Goal: Task Accomplishment & Management: Use online tool/utility

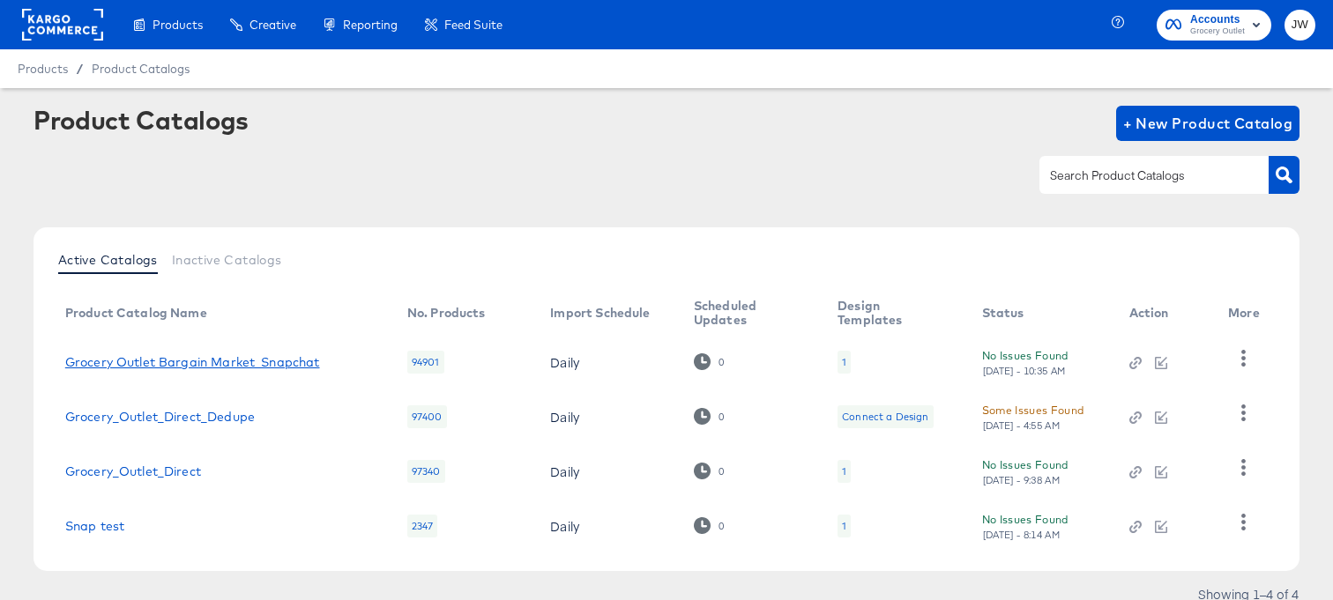
click at [271, 359] on link "Grocery Outlet Bargain Market_Snapchat" at bounding box center [192, 362] width 255 height 14
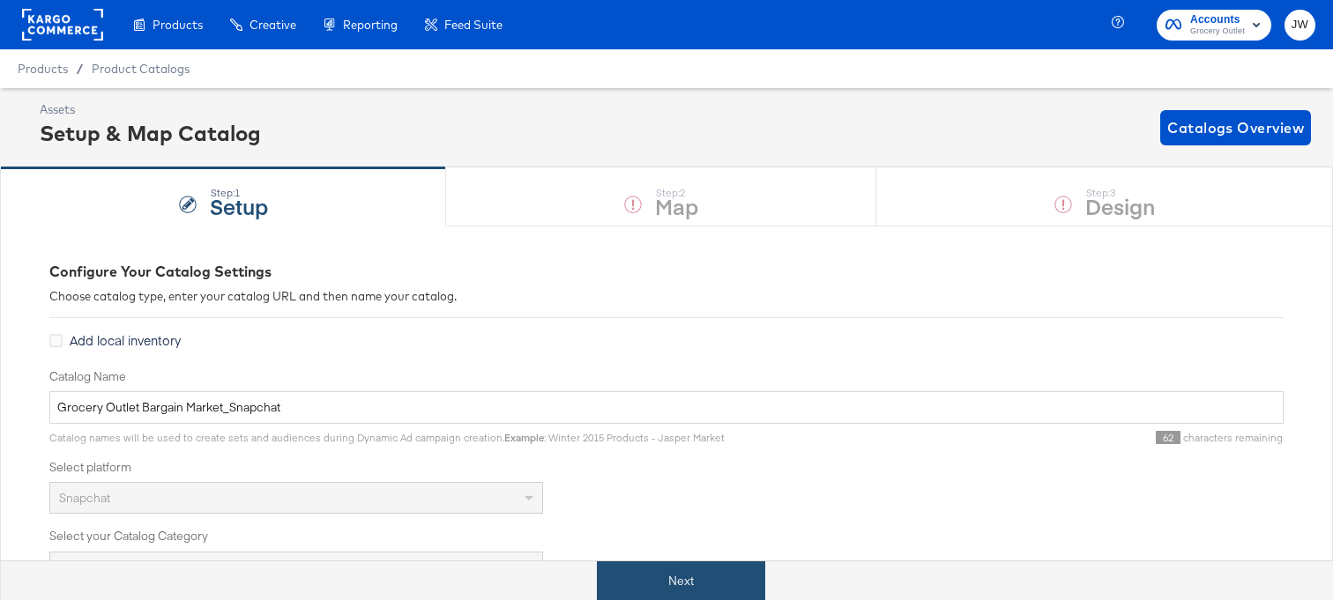
click at [726, 588] on button "Next" at bounding box center [681, 581] width 168 height 40
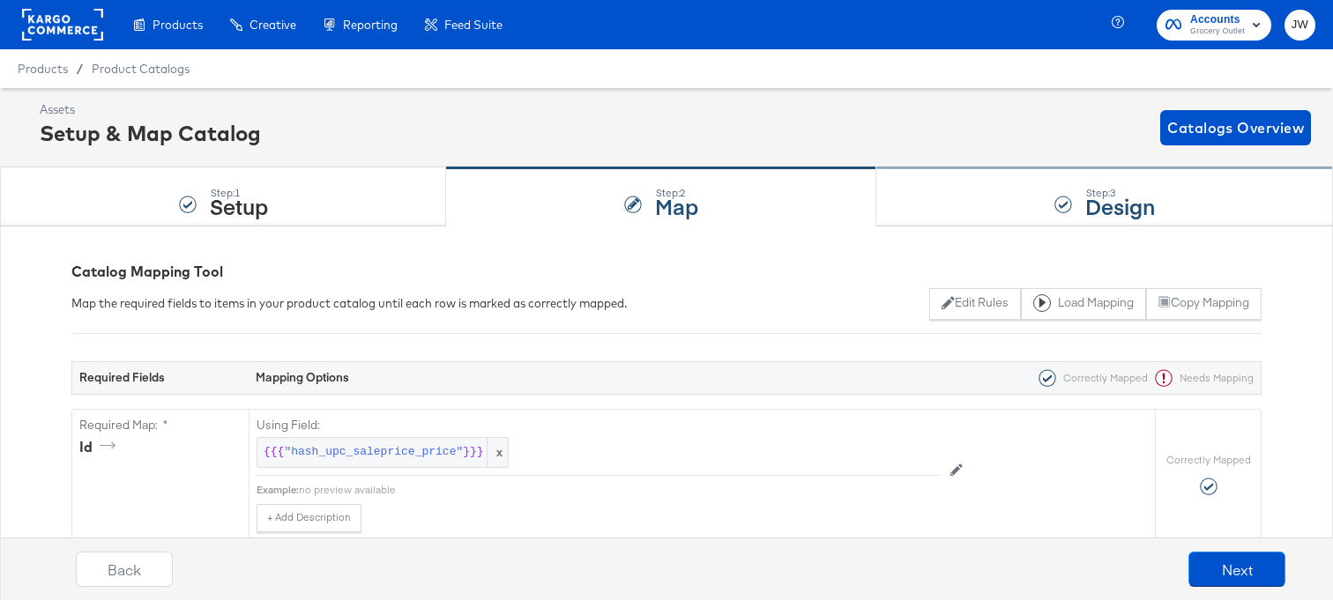
click at [957, 199] on div "Step: 3 Design" at bounding box center [1104, 197] width 457 height 58
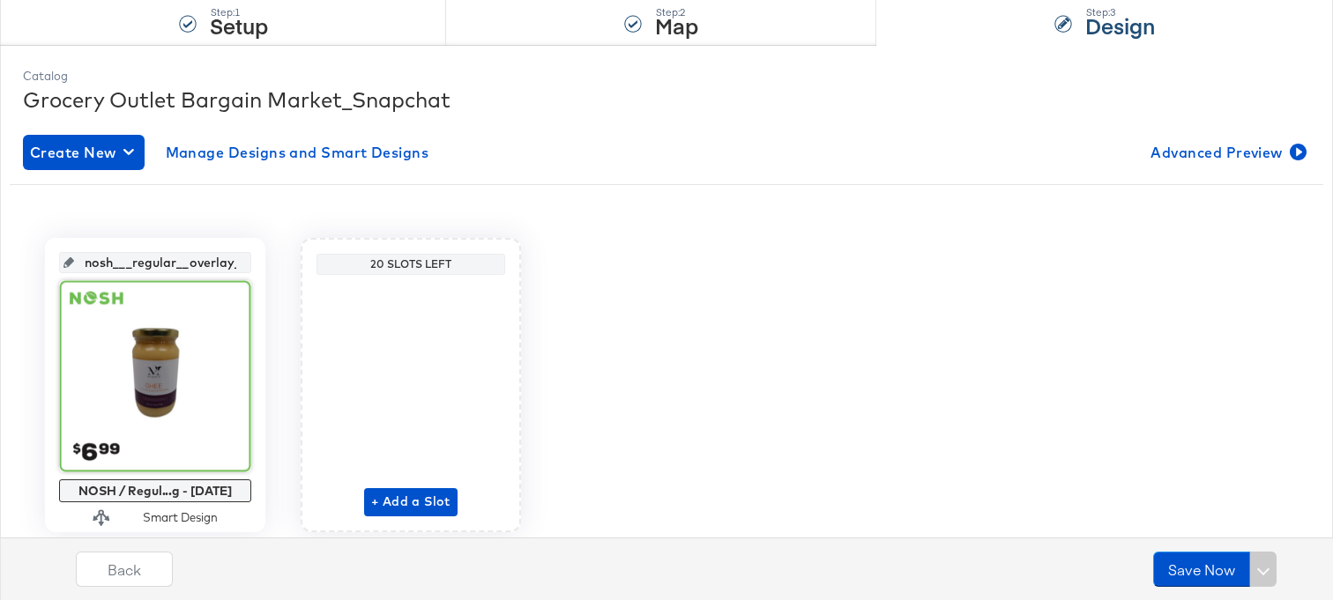
scroll to position [223, 0]
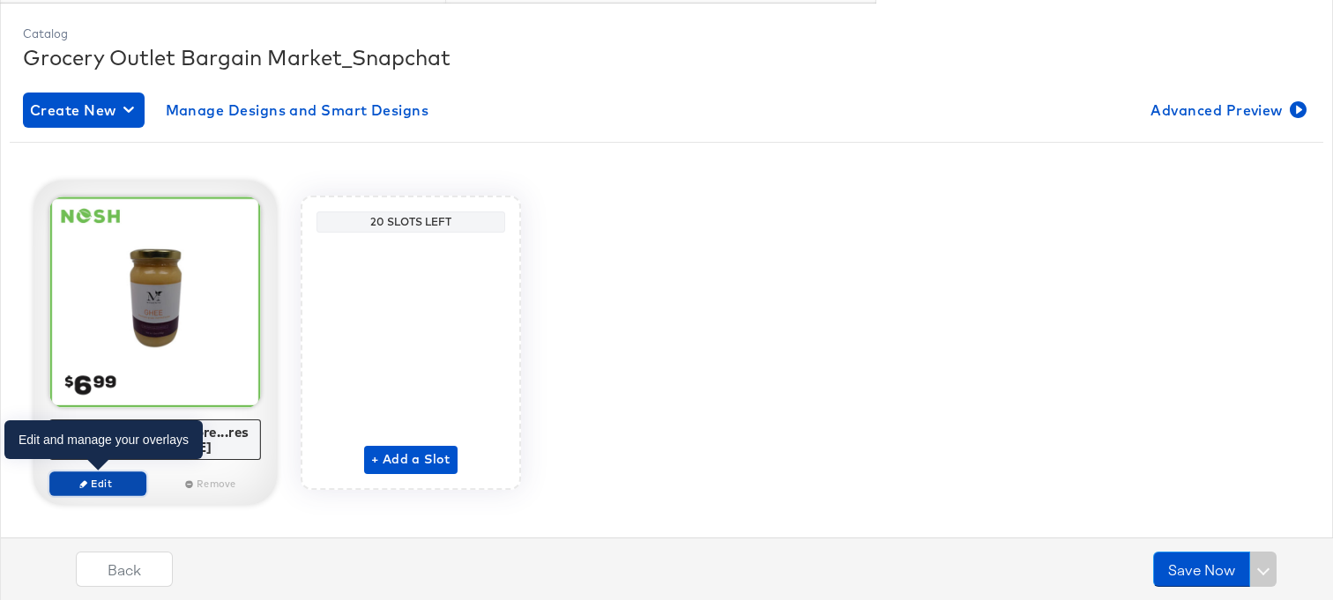
click at [108, 487] on span "Edit" at bounding box center [97, 483] width 81 height 13
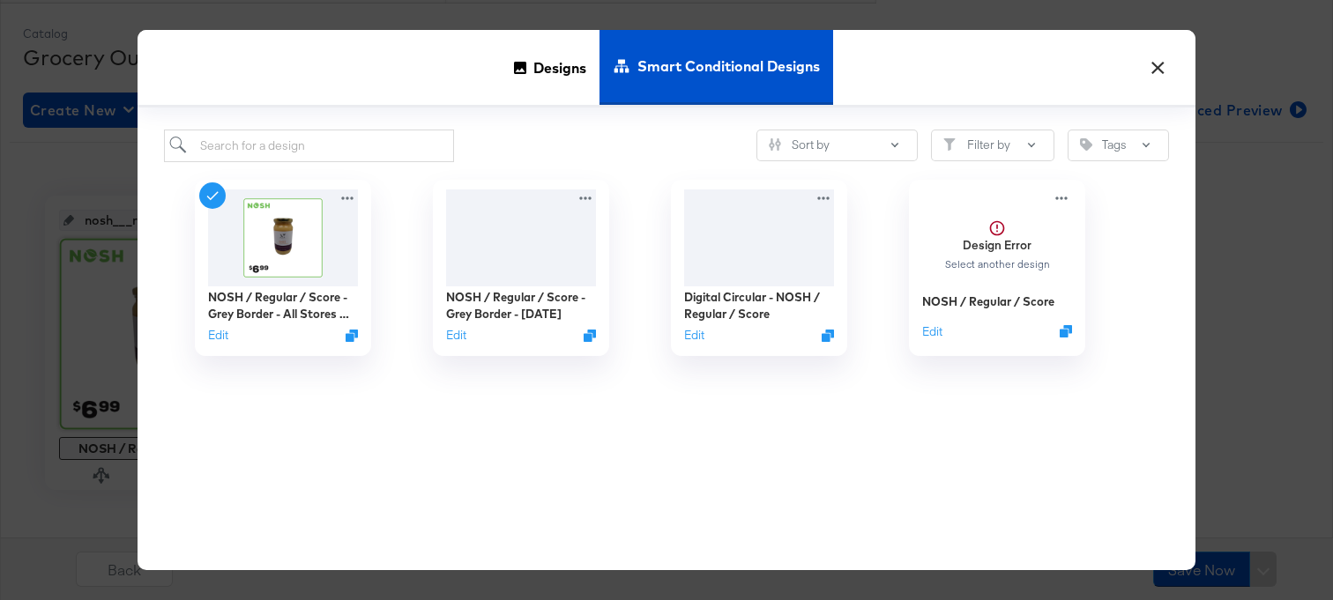
click at [1163, 67] on button "×" at bounding box center [1157, 64] width 32 height 32
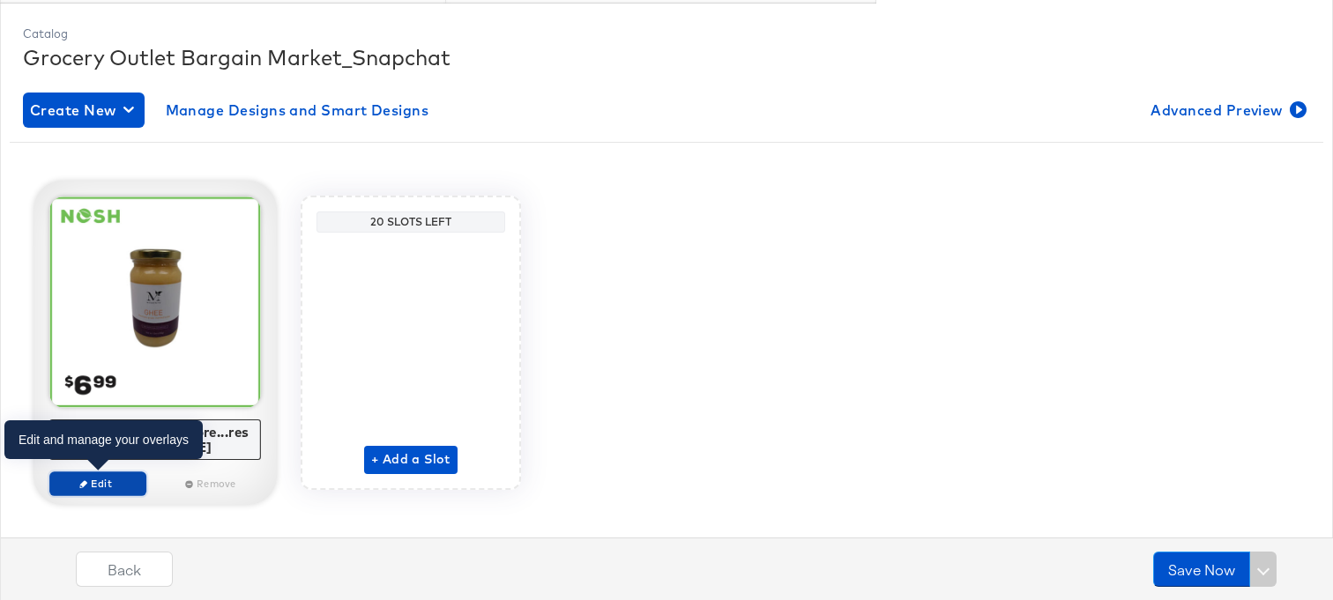
click at [112, 488] on span "Edit" at bounding box center [97, 483] width 81 height 13
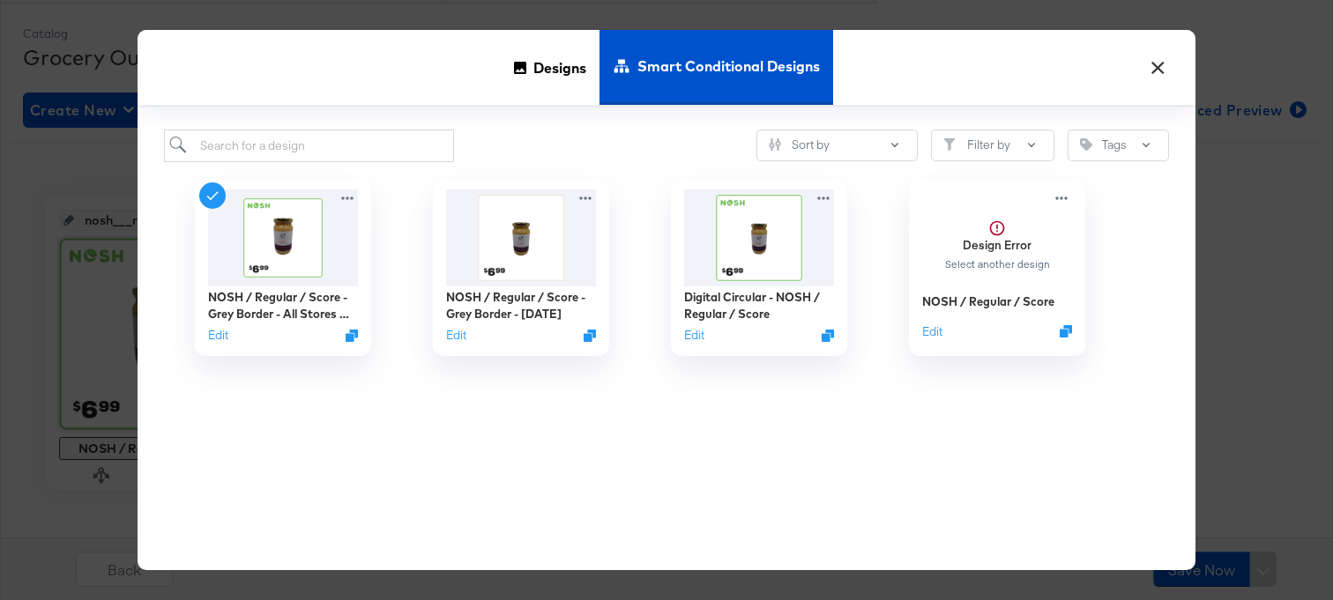
click at [1167, 63] on button "×" at bounding box center [1157, 64] width 32 height 32
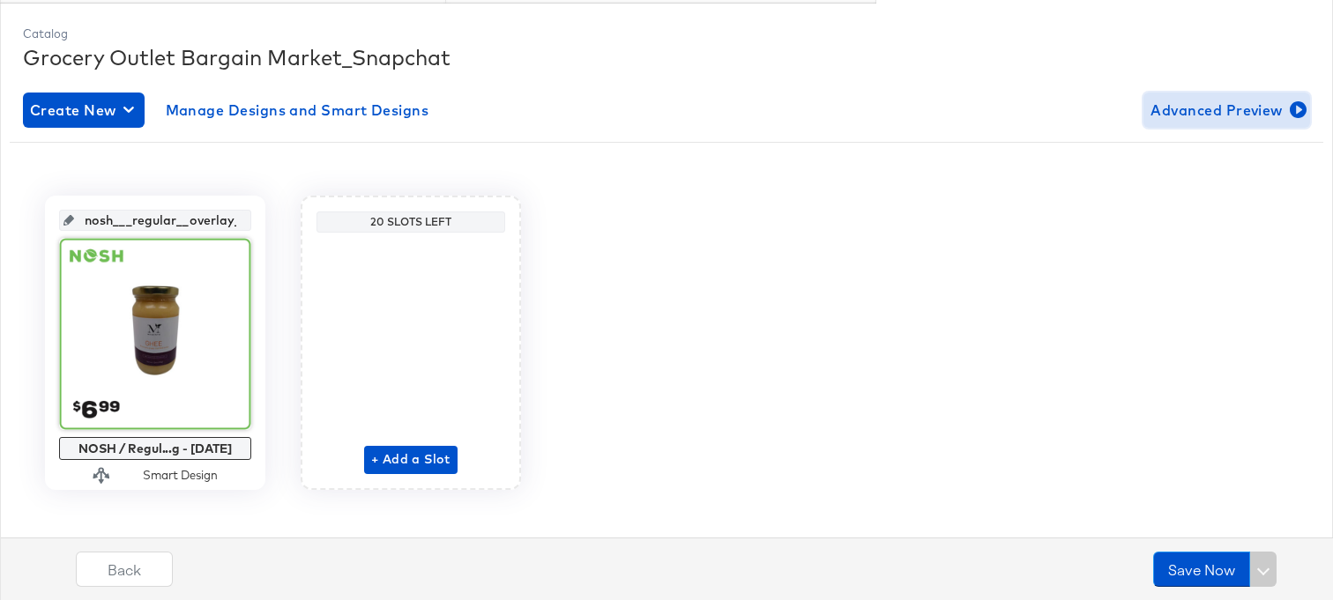
click at [1179, 106] on span "Advanced Preview" at bounding box center [1226, 110] width 152 height 25
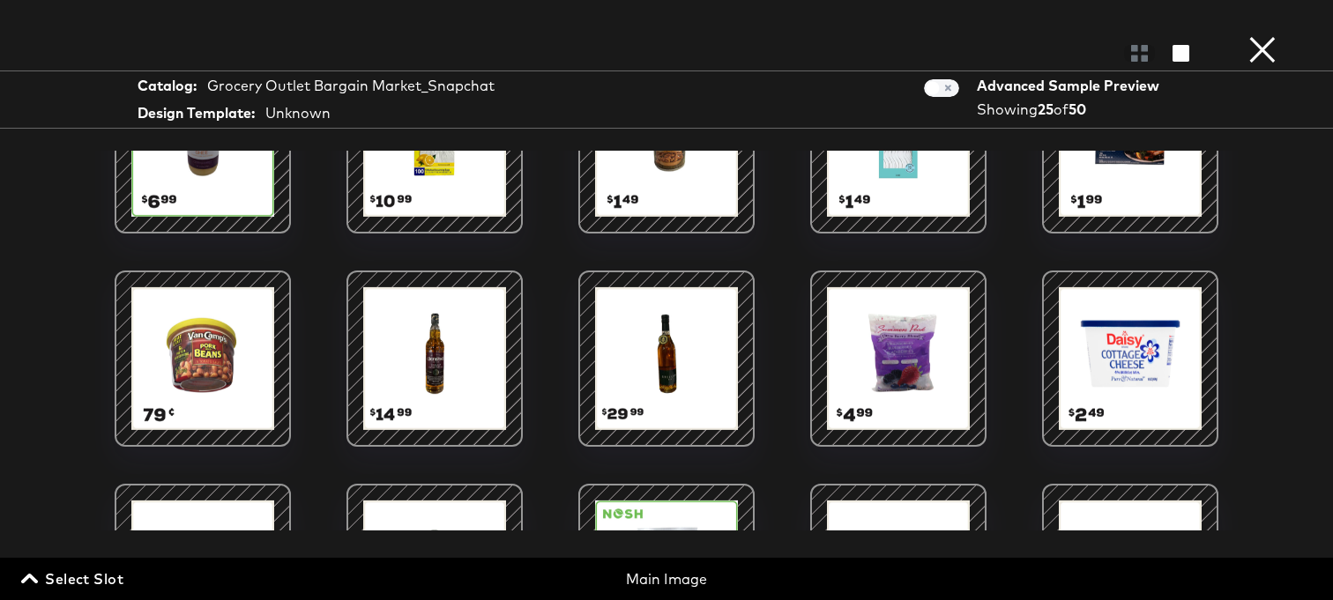
scroll to position [0, 0]
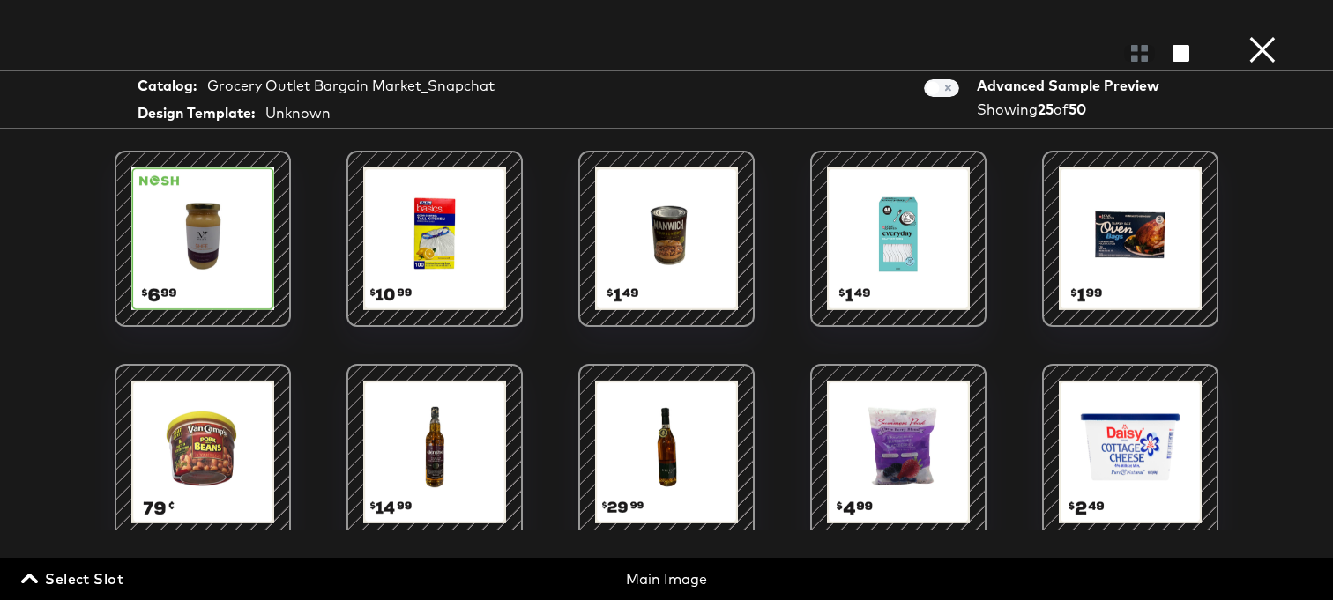
click at [1244, 35] on button "×" at bounding box center [1261, 17] width 35 height 35
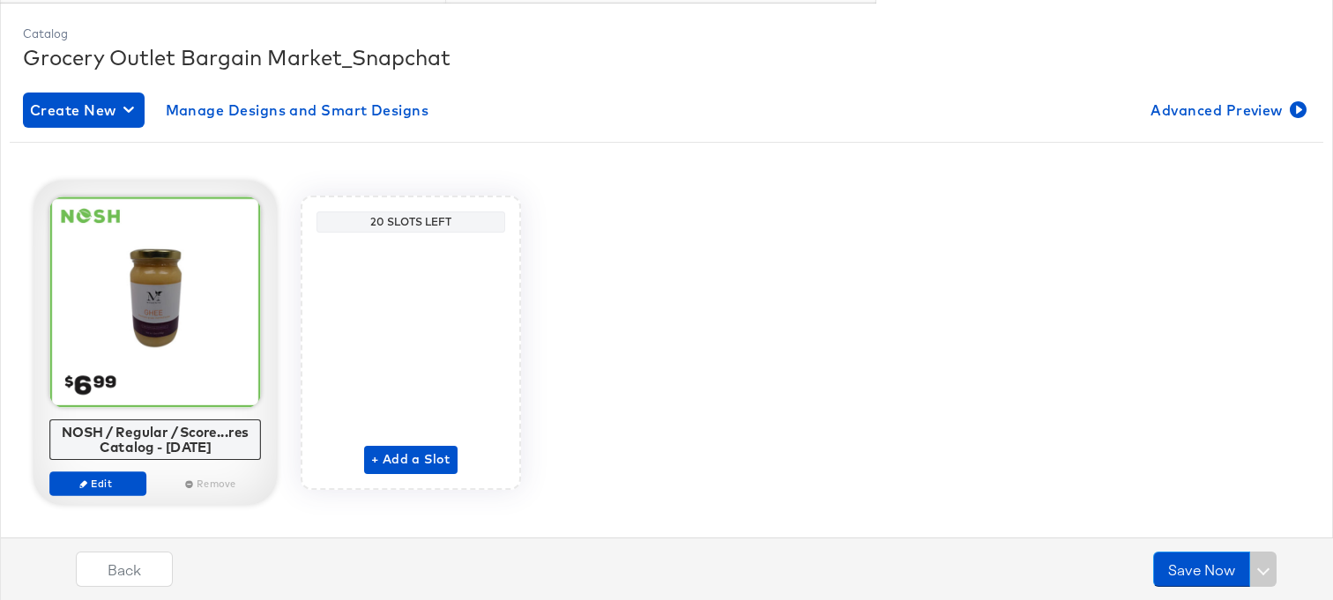
click at [137, 390] on div at bounding box center [155, 303] width 212 height 212
click at [115, 485] on span "Edit" at bounding box center [97, 483] width 81 height 13
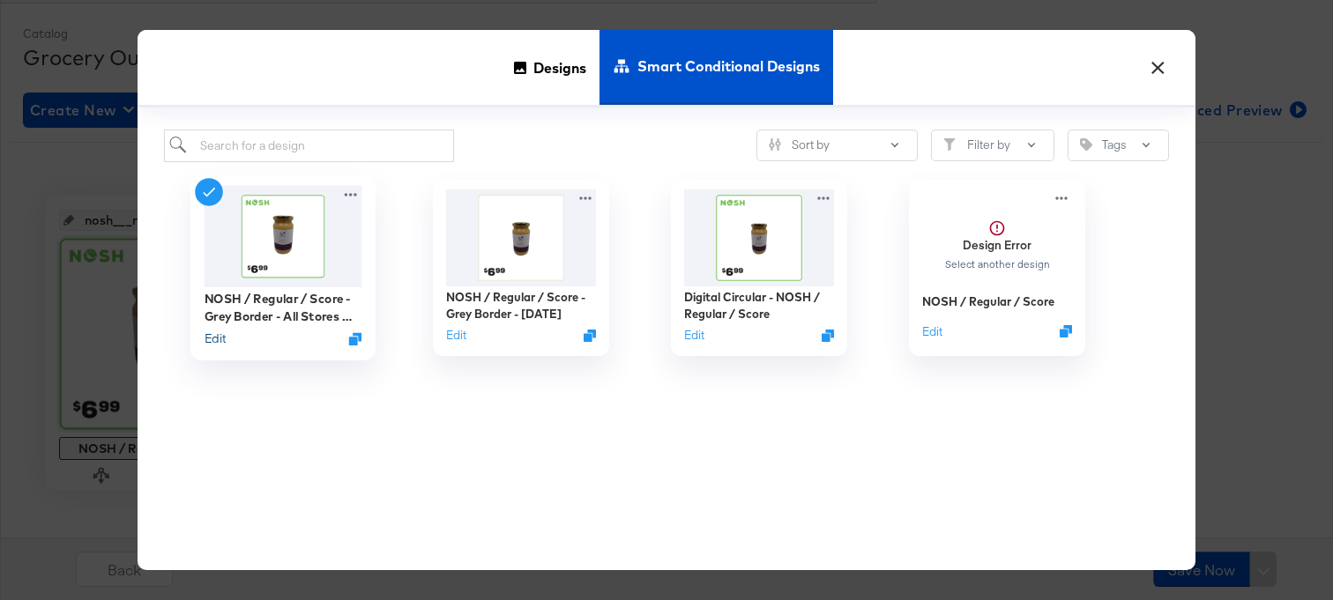
click at [216, 337] on button "Edit" at bounding box center [214, 338] width 21 height 17
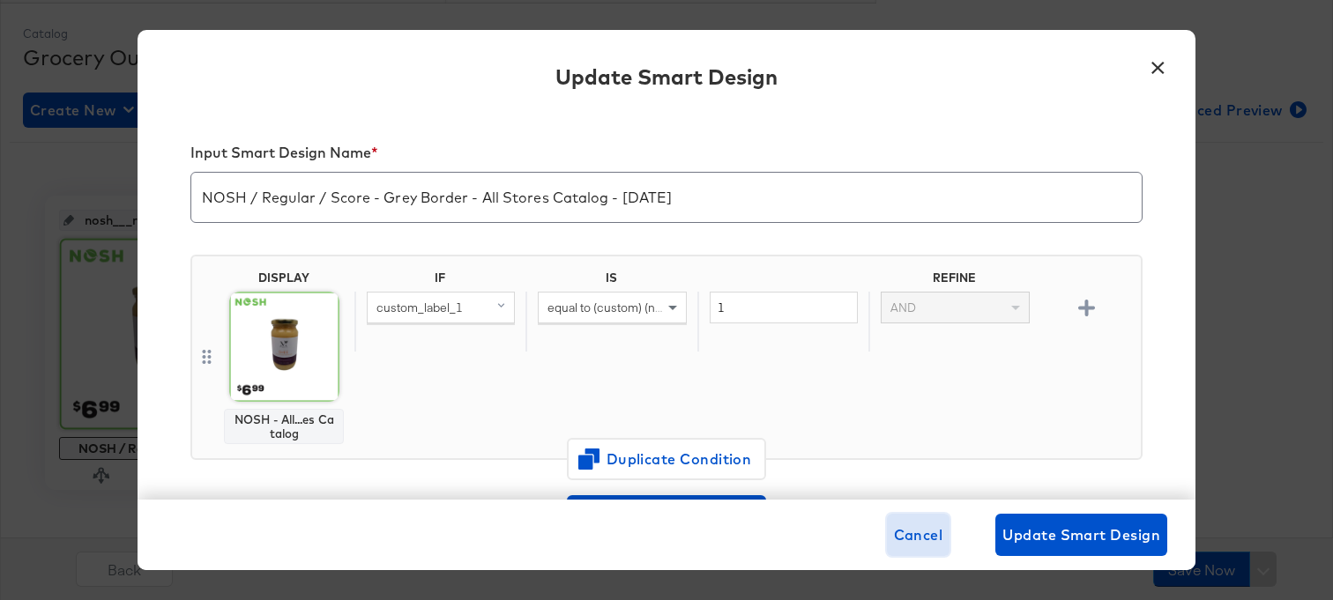
click at [925, 539] on span "Cancel" at bounding box center [918, 535] width 49 height 25
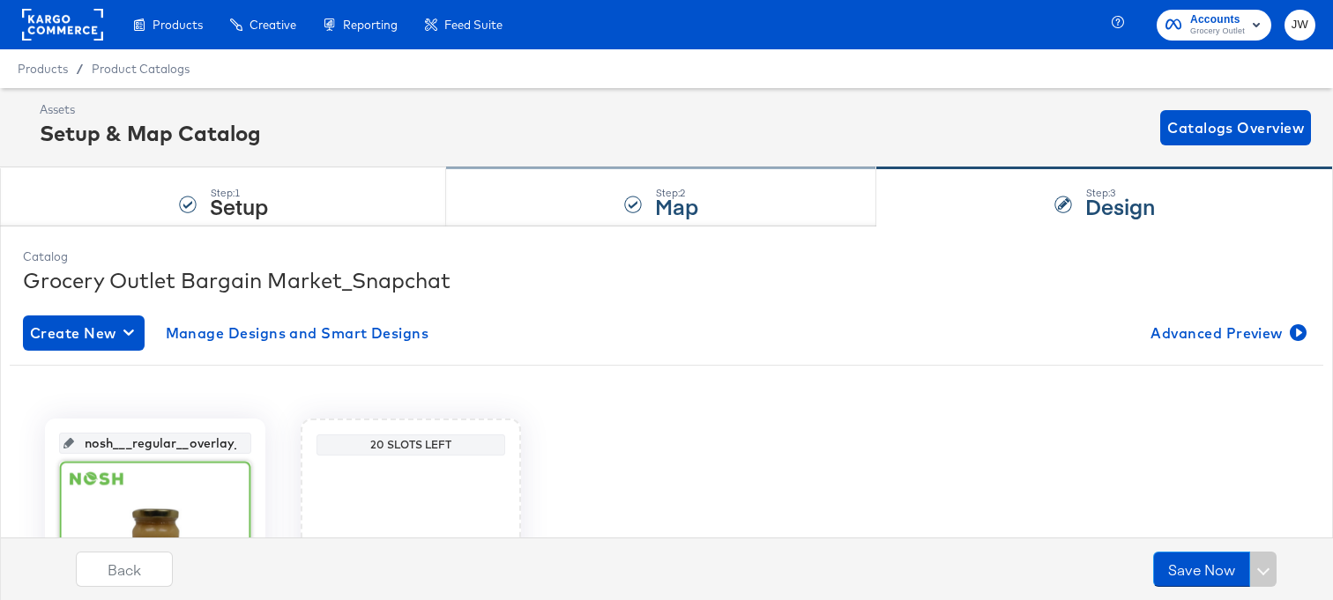
click at [546, 204] on div "Step: 2 Map" at bounding box center [661, 197] width 430 height 58
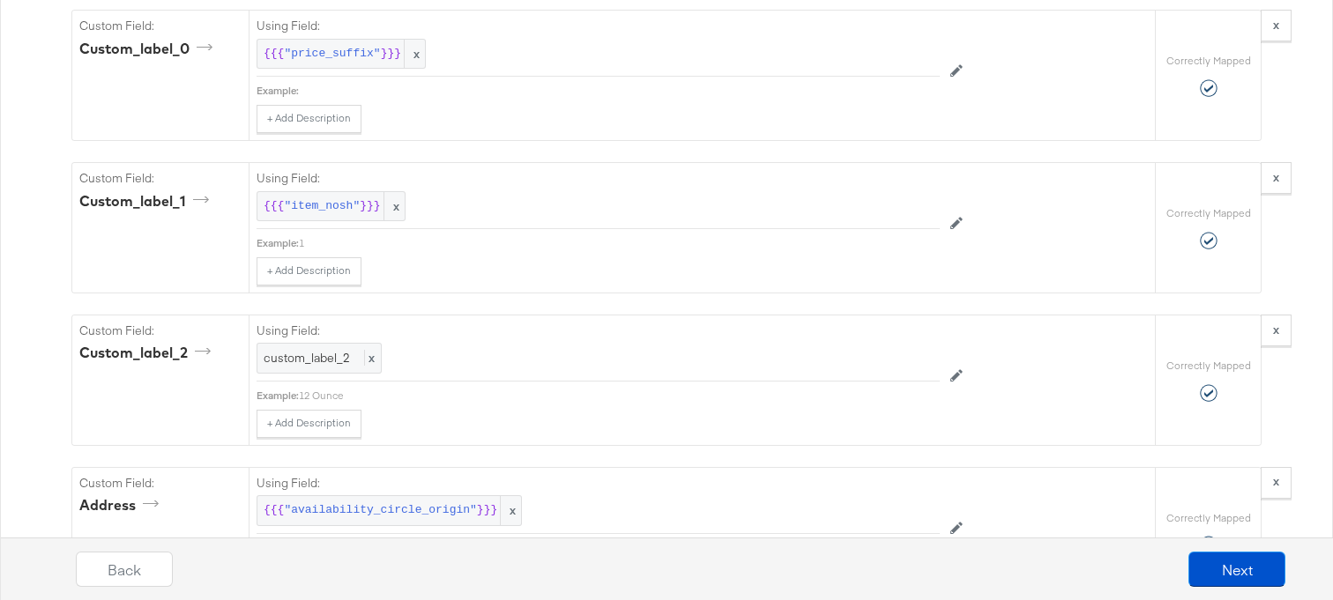
scroll to position [1775, 0]
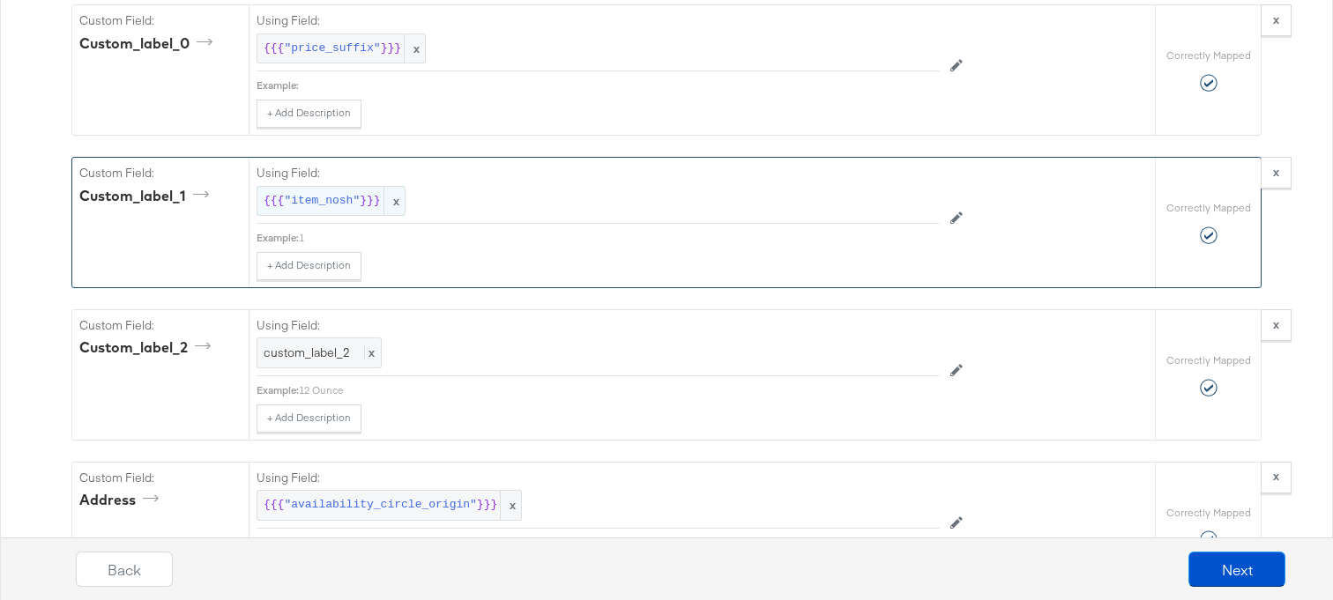
click at [349, 198] on span ""item_nosh"" at bounding box center [322, 201] width 76 height 17
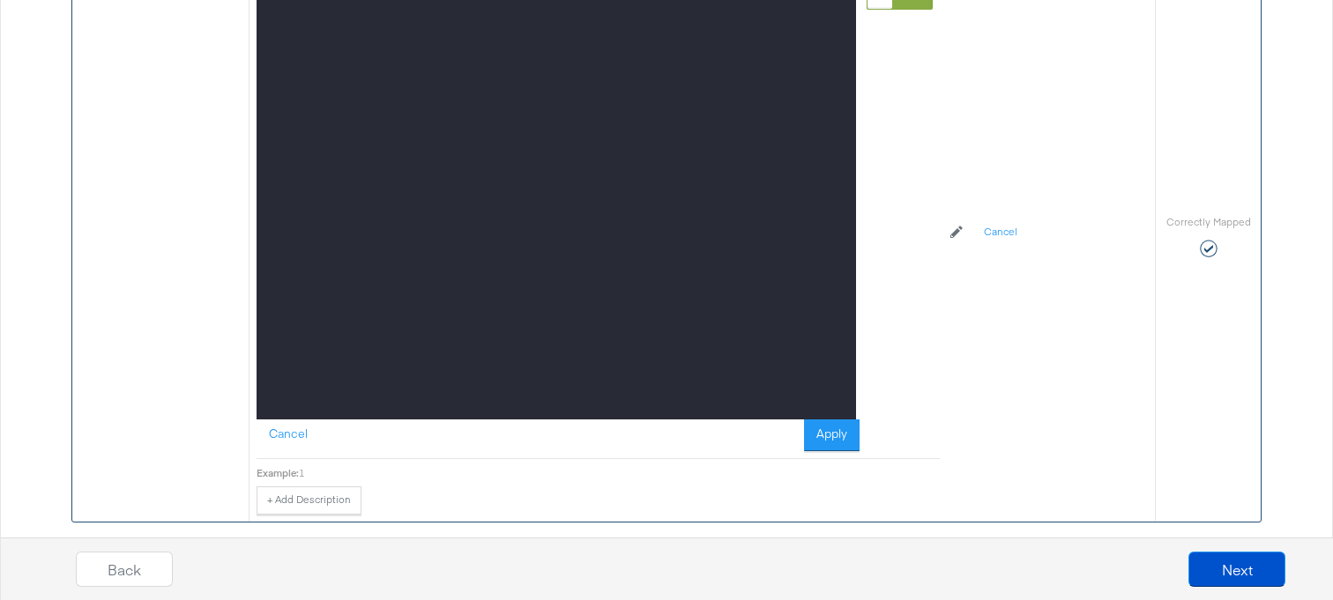
scroll to position [2075, 0]
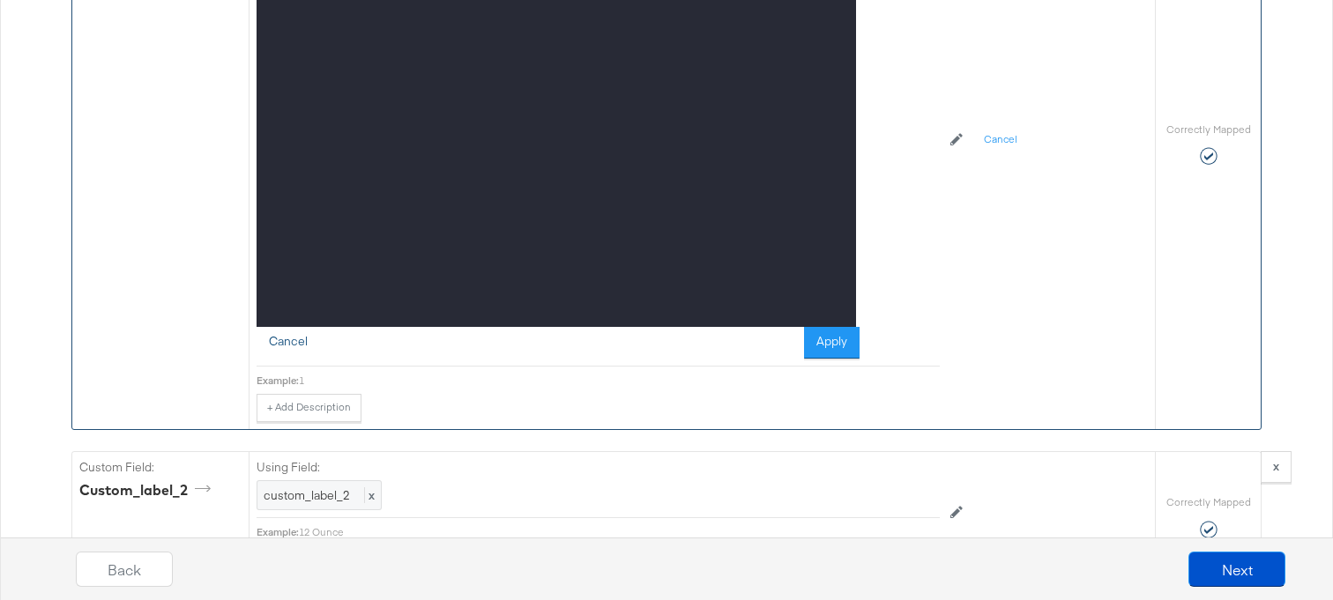
click at [288, 341] on button "Cancel" at bounding box center [287, 343] width 63 height 32
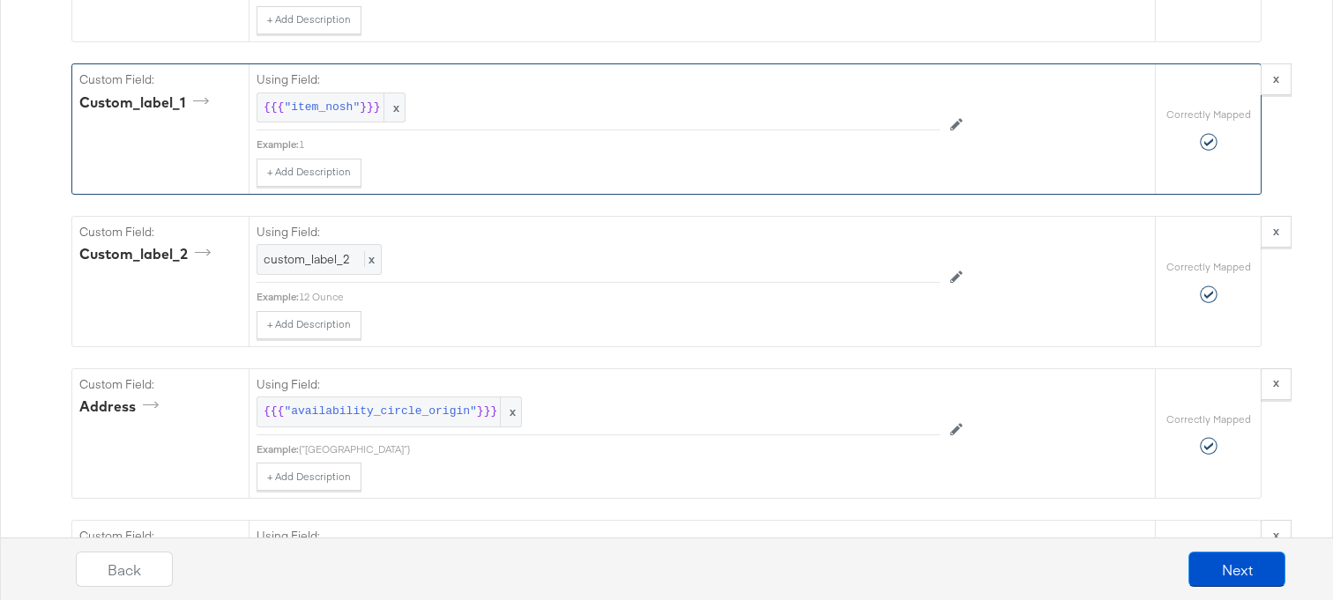
scroll to position [1868, 0]
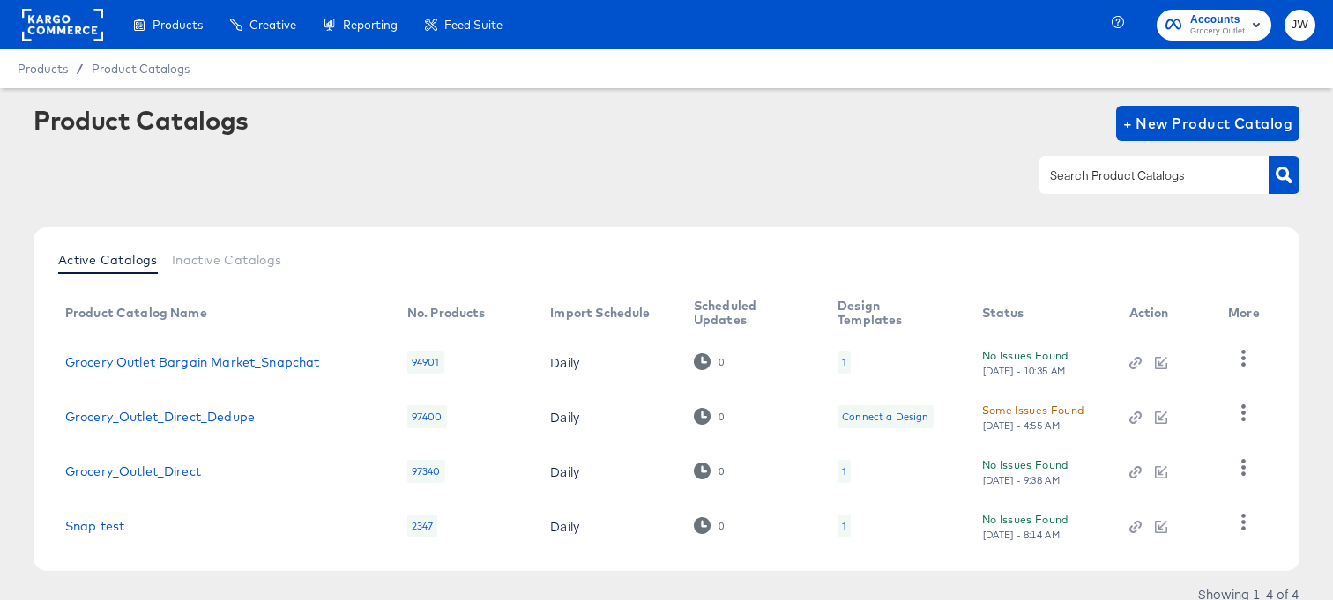
click at [81, 39] on rect at bounding box center [62, 25] width 81 height 32
click at [77, 37] on rect at bounding box center [62, 25] width 81 height 32
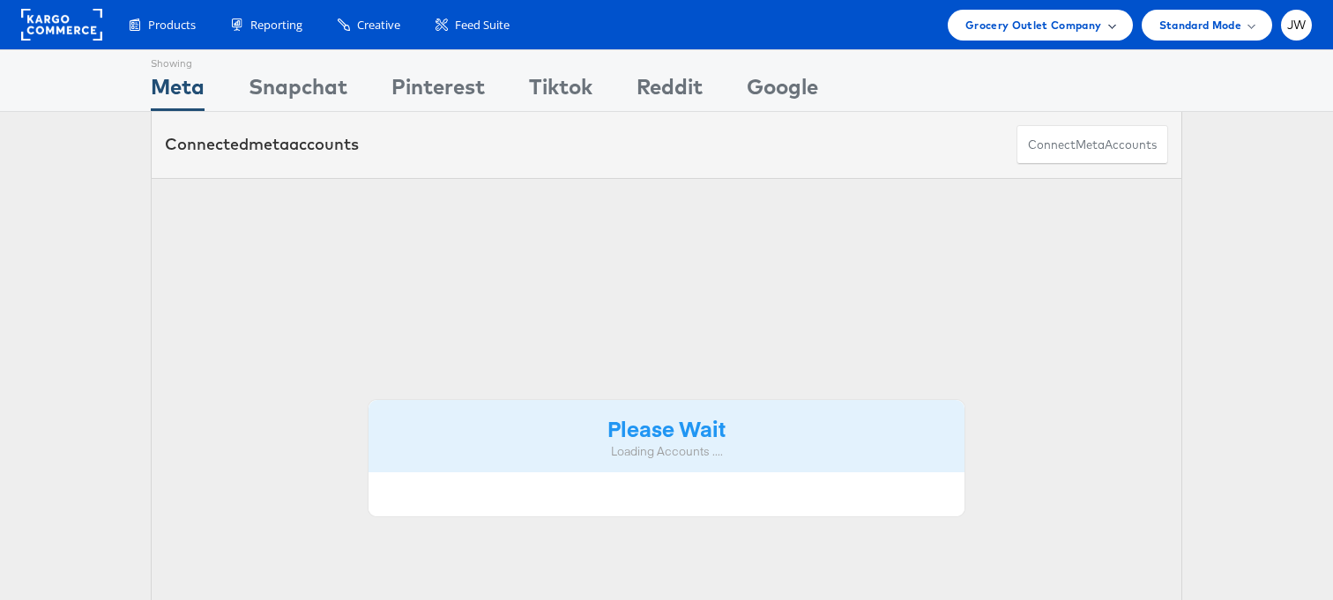
click at [1060, 23] on span "Grocery Outlet Company" at bounding box center [1033, 25] width 137 height 19
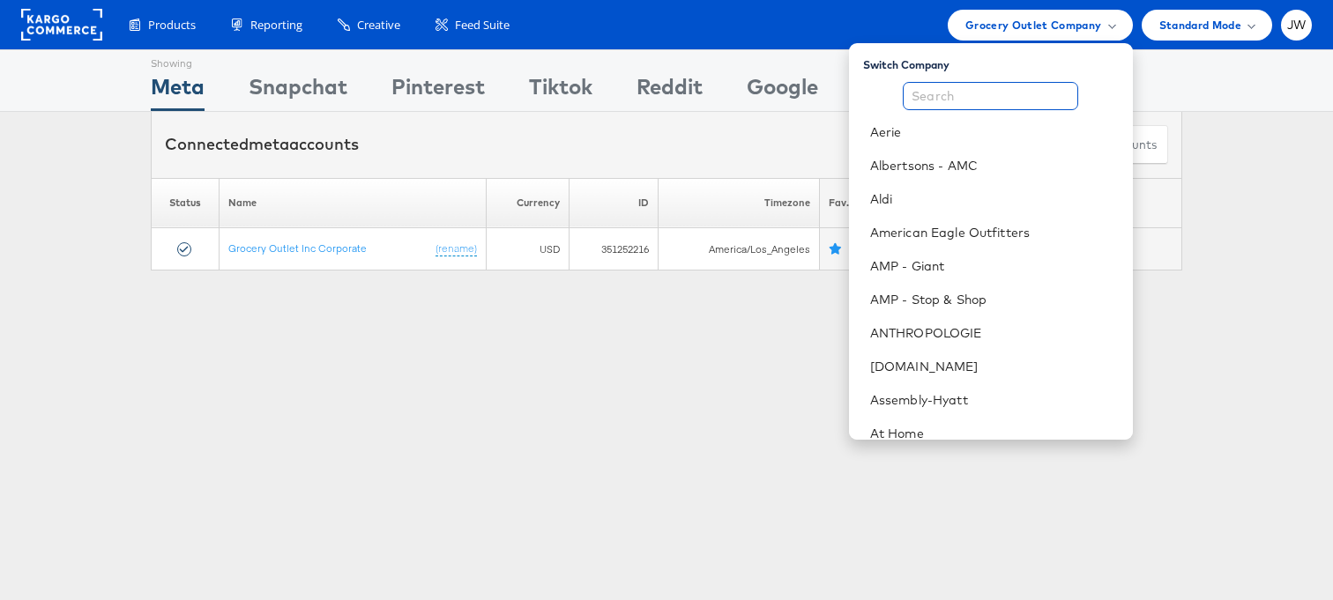
click at [1043, 92] on input "text" at bounding box center [989, 96] width 175 height 28
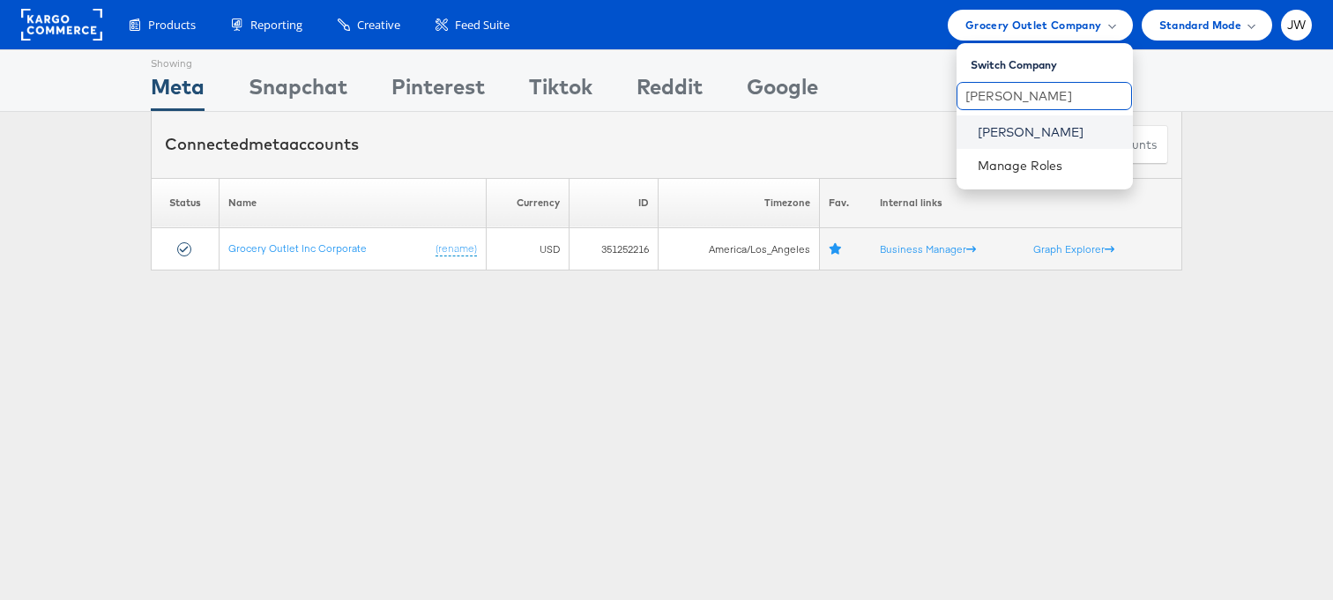
type input "lowe"
click at [1045, 133] on link "[PERSON_NAME]" at bounding box center [1047, 132] width 141 height 18
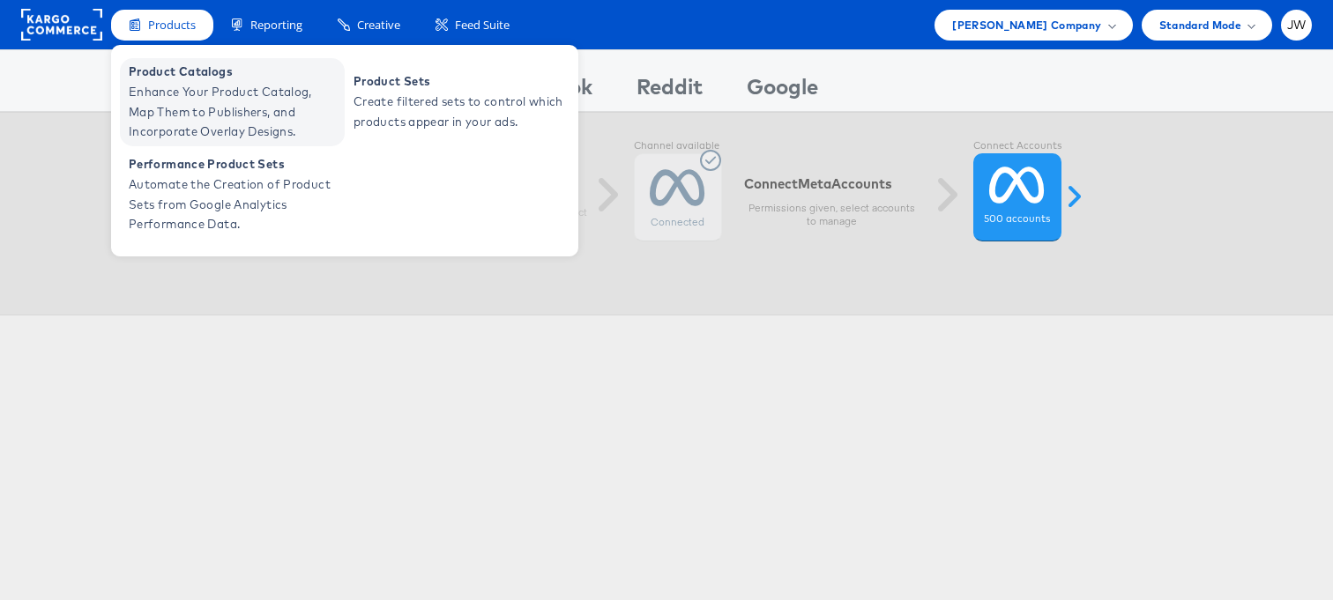
click at [182, 81] on span "Product Catalogs" at bounding box center [235, 72] width 212 height 20
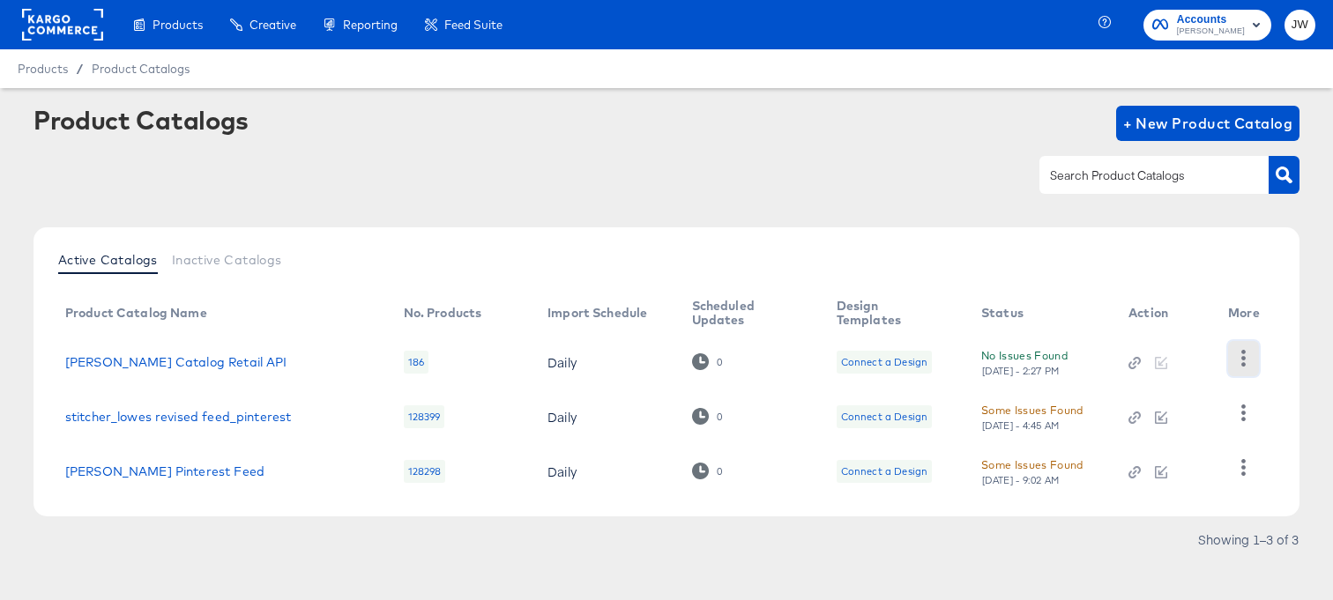
click at [1247, 359] on icon "button" at bounding box center [1243, 358] width 17 height 17
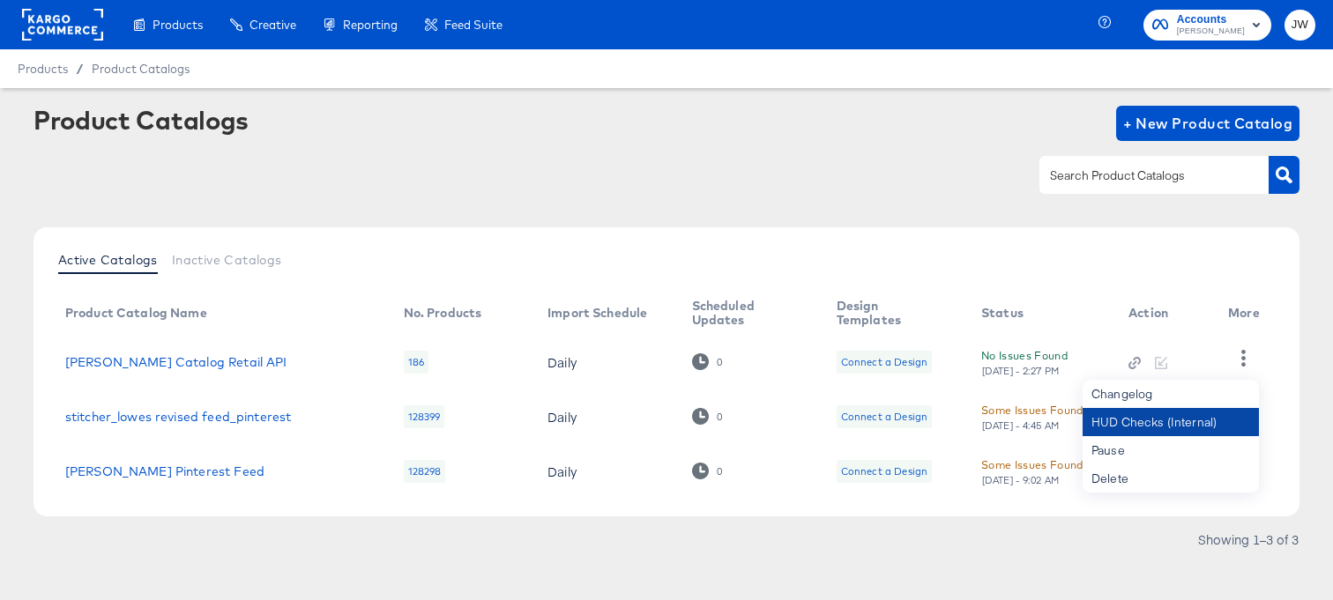
click at [1198, 412] on div "HUD Checks (Internal)" at bounding box center [1170, 422] width 176 height 28
click at [176, 335] on td "Lowe's Catalog Retail API" at bounding box center [220, 362] width 338 height 55
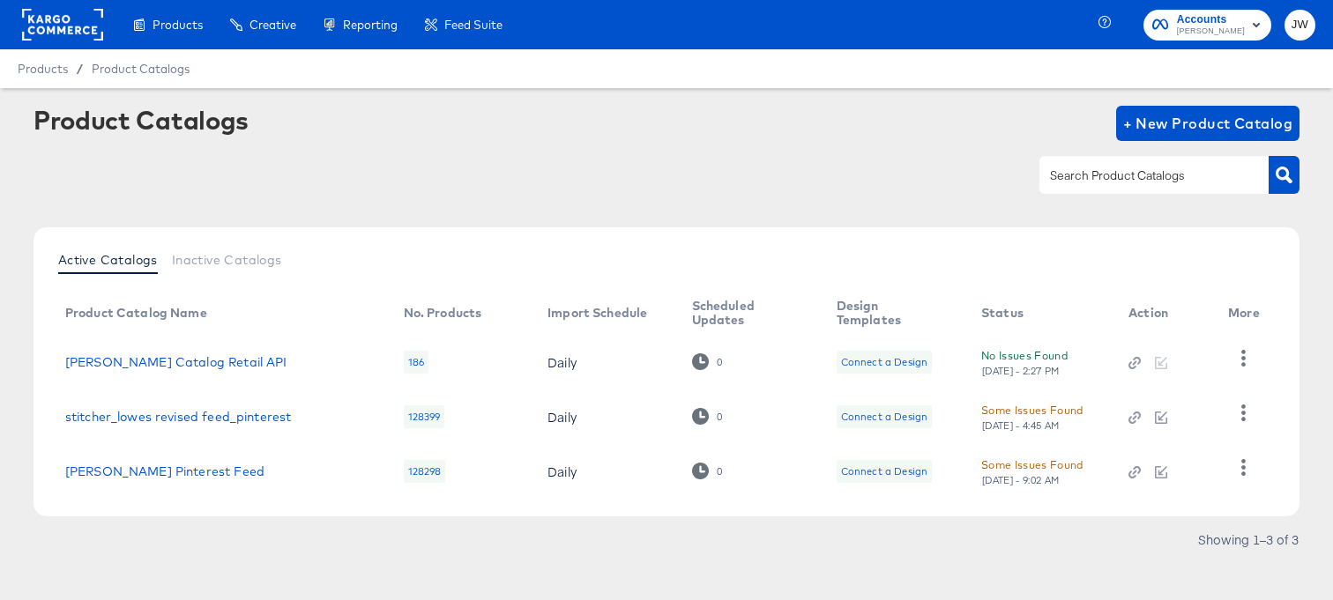
click at [176, 348] on td "Lowe's Catalog Retail API" at bounding box center [220, 362] width 338 height 55
click at [176, 373] on td "Lowe's Catalog Retail API" at bounding box center [220, 362] width 338 height 55
click at [185, 360] on link "Lowe's Catalog Retail API" at bounding box center [176, 362] width 222 height 14
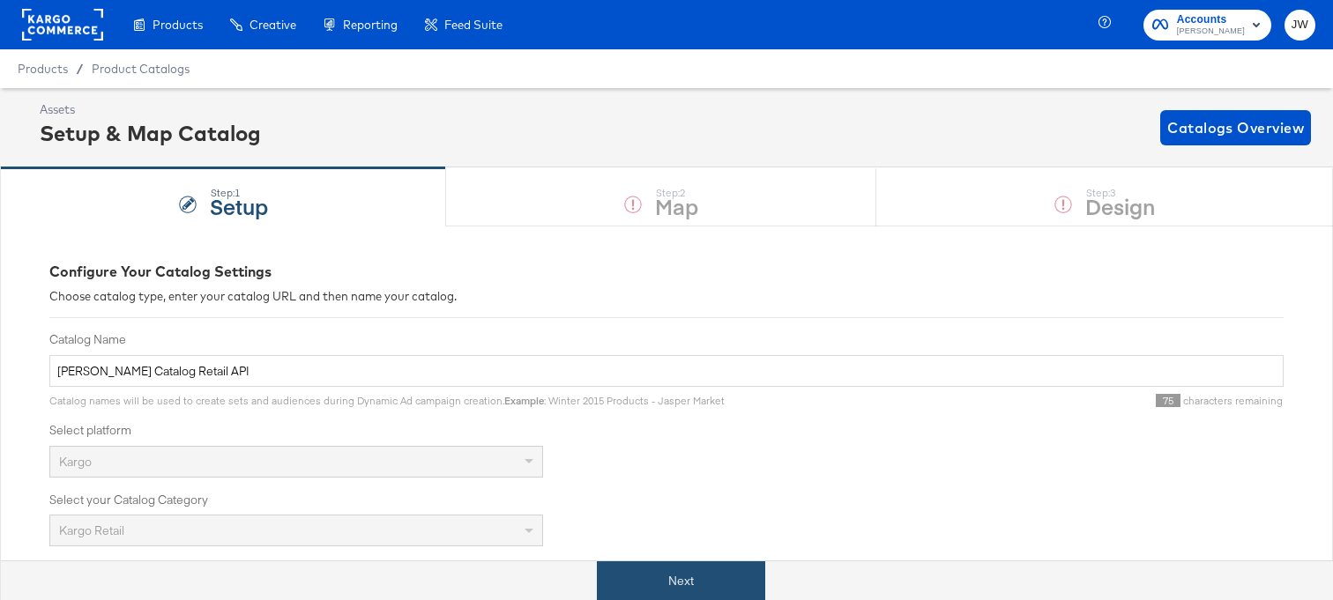
click at [631, 584] on button "Next" at bounding box center [681, 581] width 168 height 40
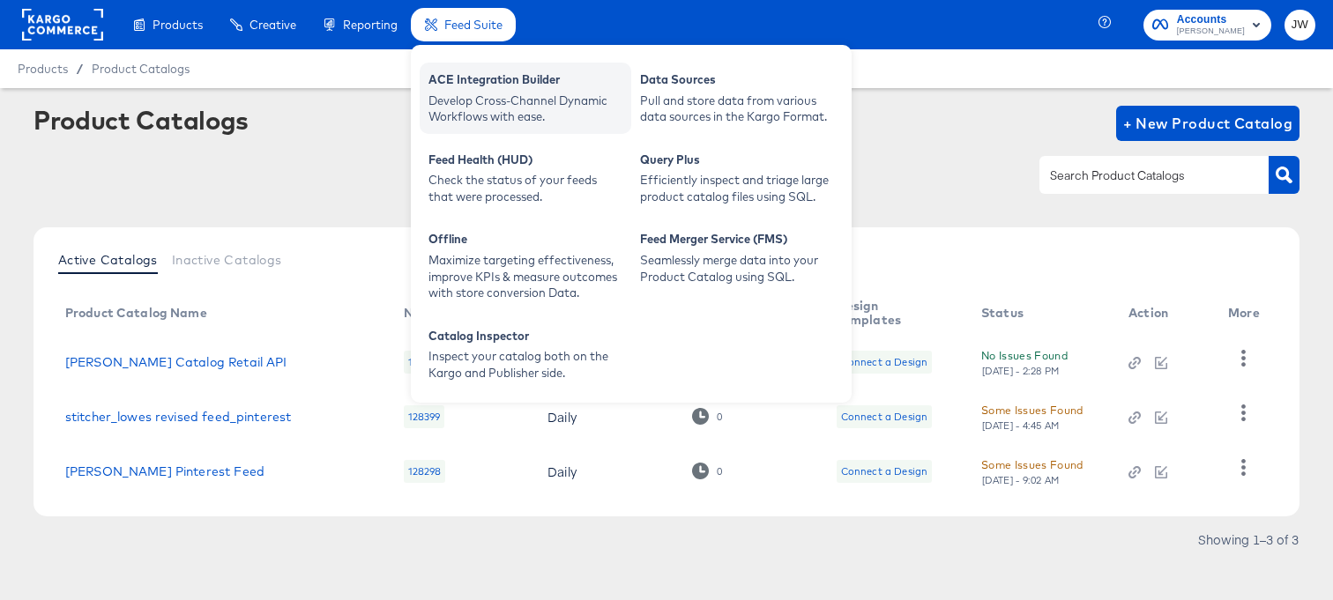
click at [487, 104] on div "Develop Cross-Channel Dynamic Workflows with ease." at bounding box center [525, 109] width 194 height 33
